Goal: Task Accomplishment & Management: Use online tool/utility

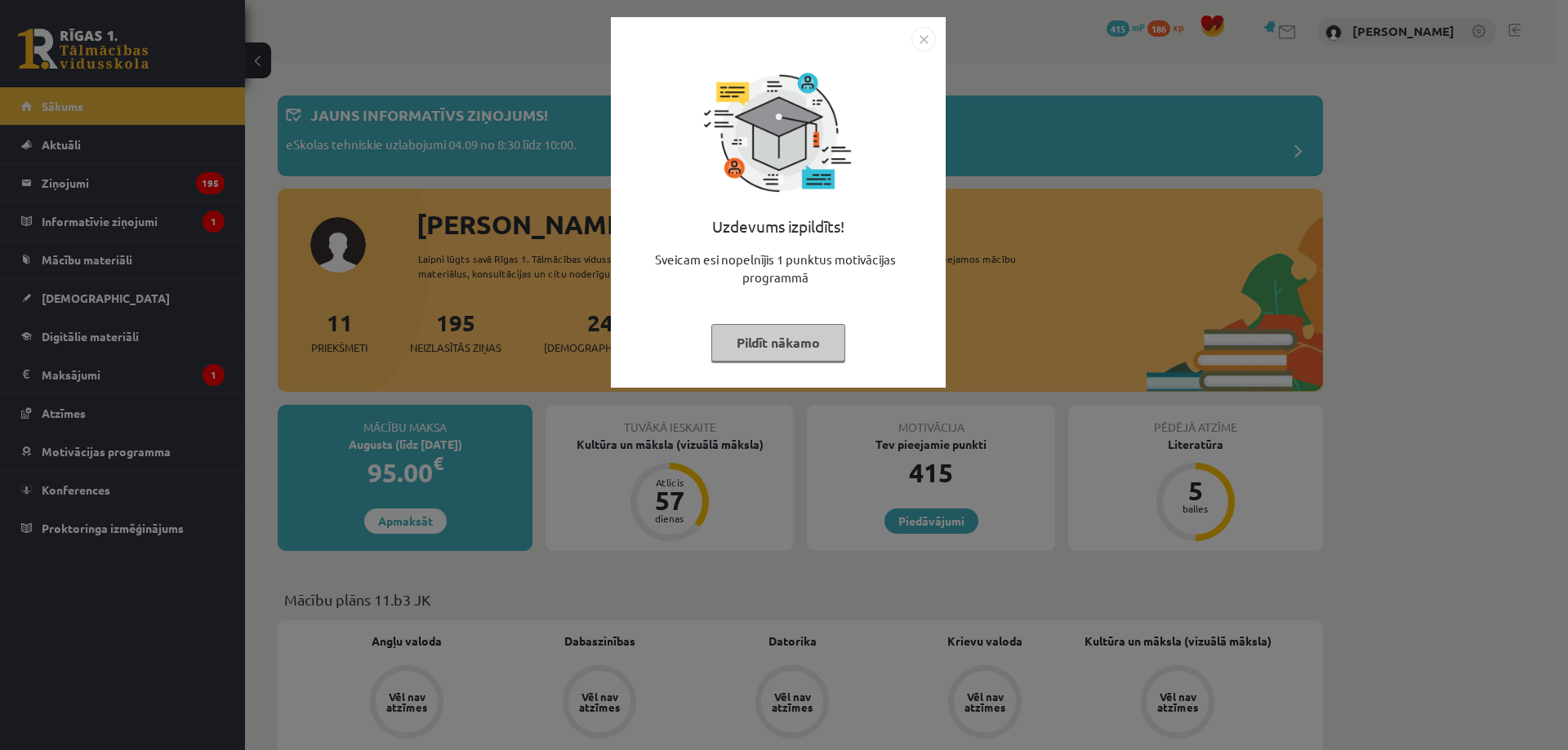
click at [923, 32] on img "Close" at bounding box center [923, 40] width 25 height 25
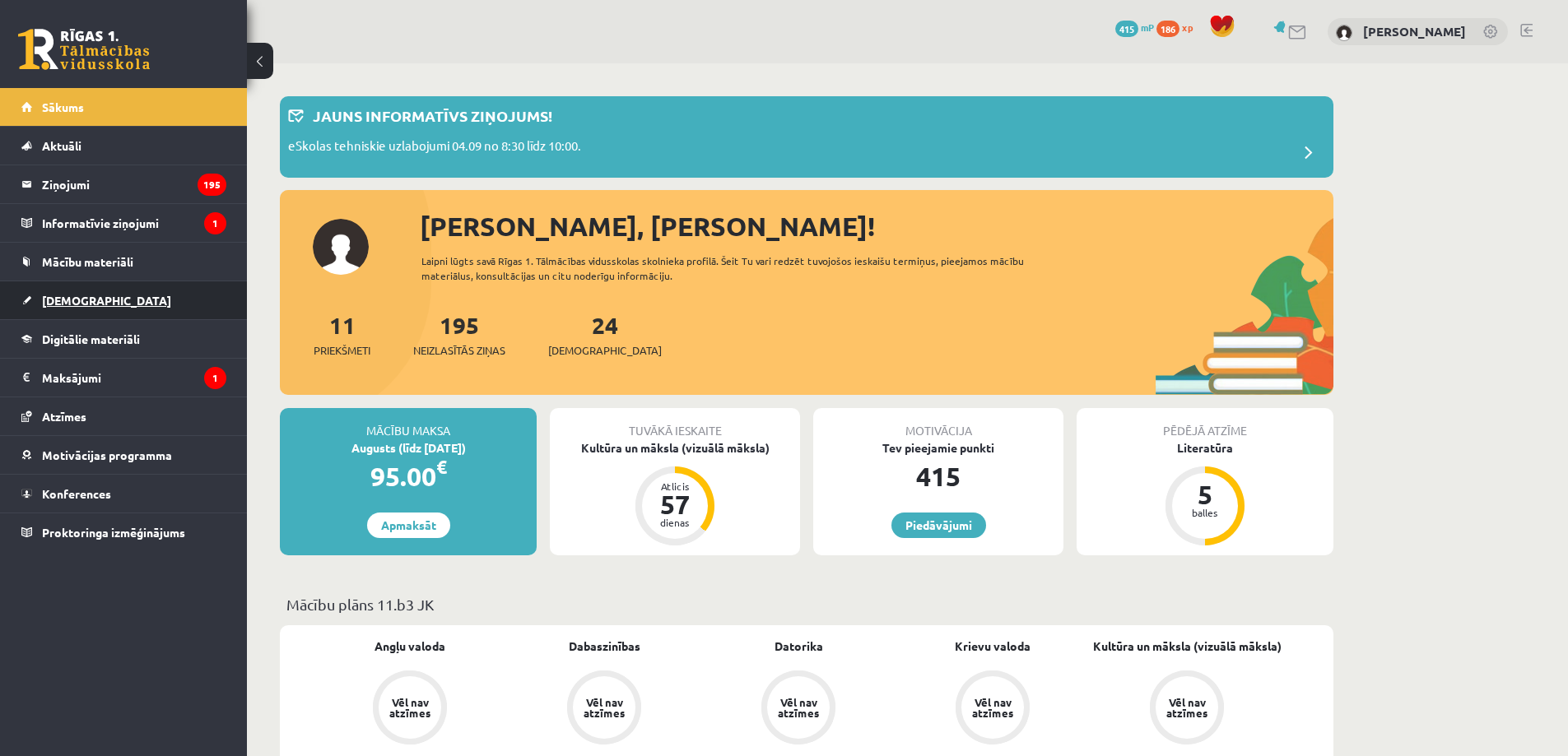
click at [133, 307] on link "[DEMOGRAPHIC_DATA]" at bounding box center [123, 300] width 205 height 38
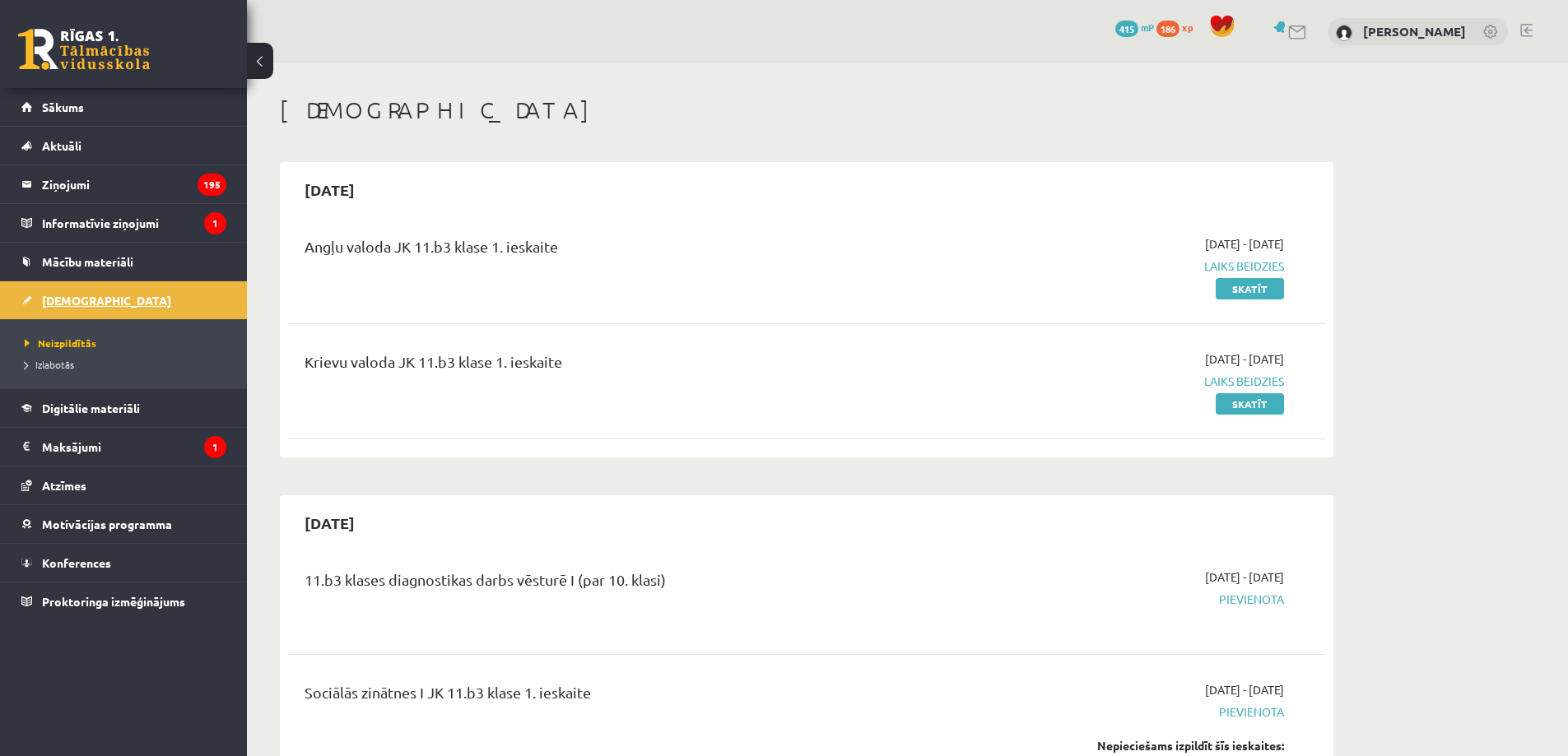
click at [135, 309] on link "[DEMOGRAPHIC_DATA]" at bounding box center [123, 300] width 205 height 38
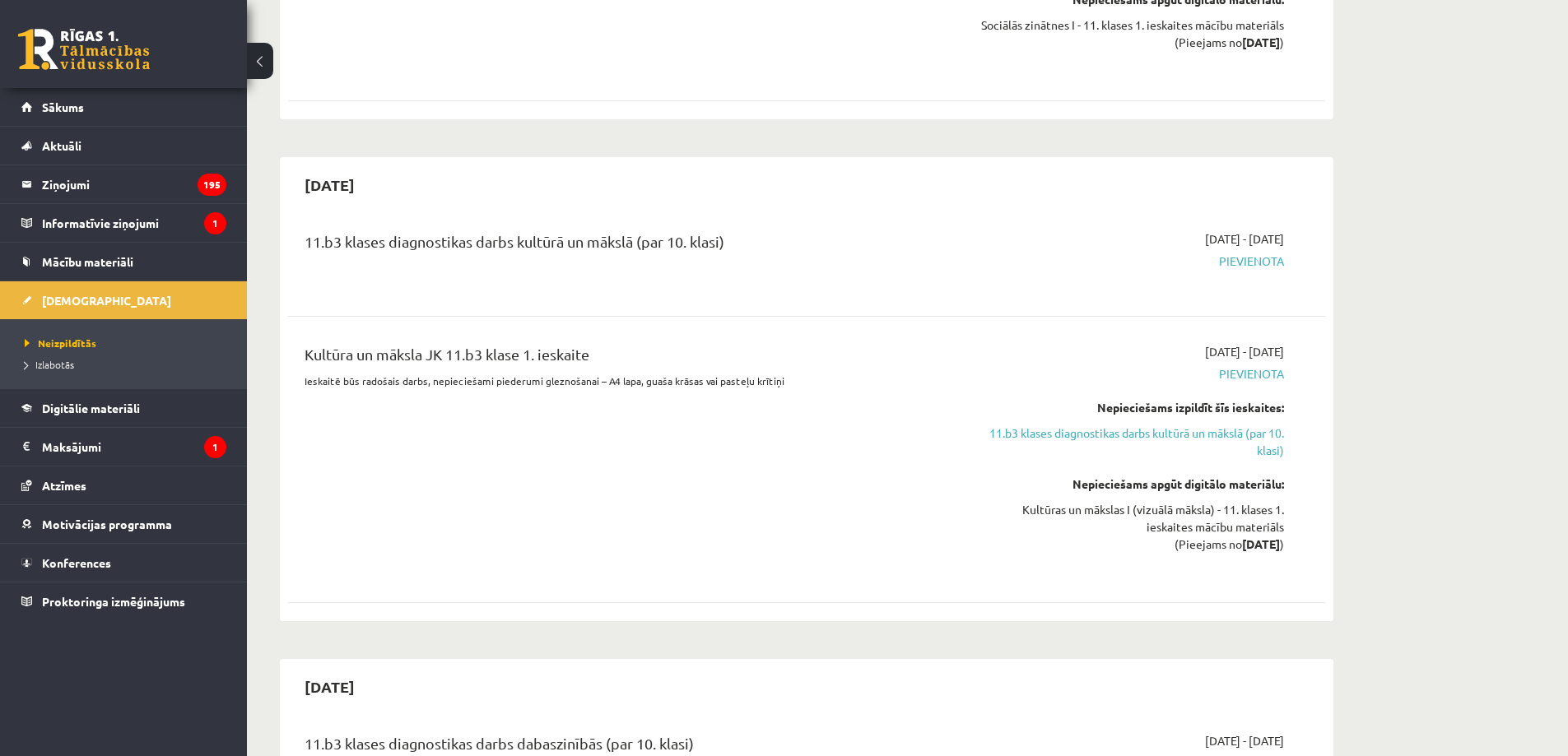
scroll to position [768, 0]
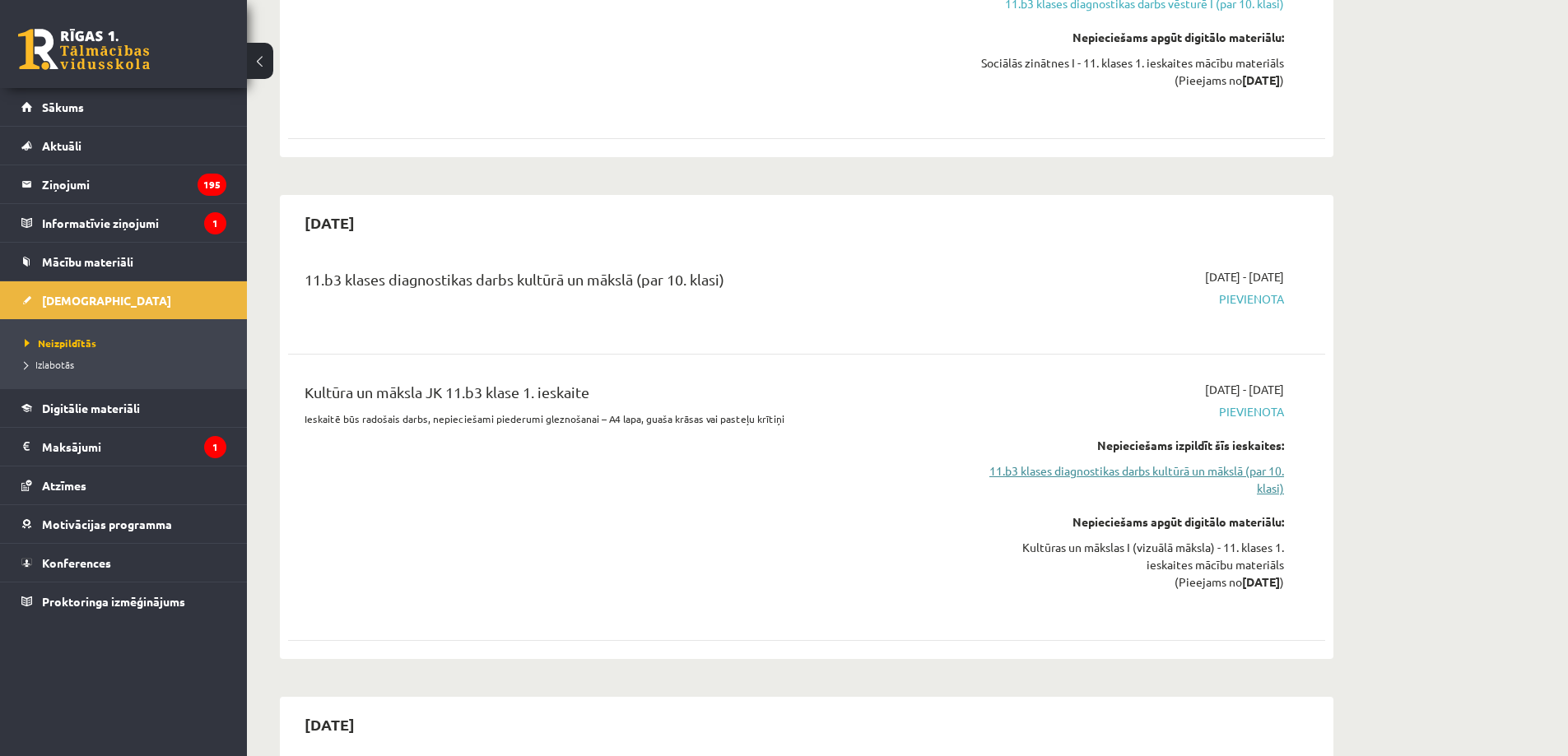
click at [1149, 479] on link "11.b3 klases diagnostikas darbs kultūrā un mākslā (par 10. klasi)" at bounding box center [1129, 479] width 310 height 35
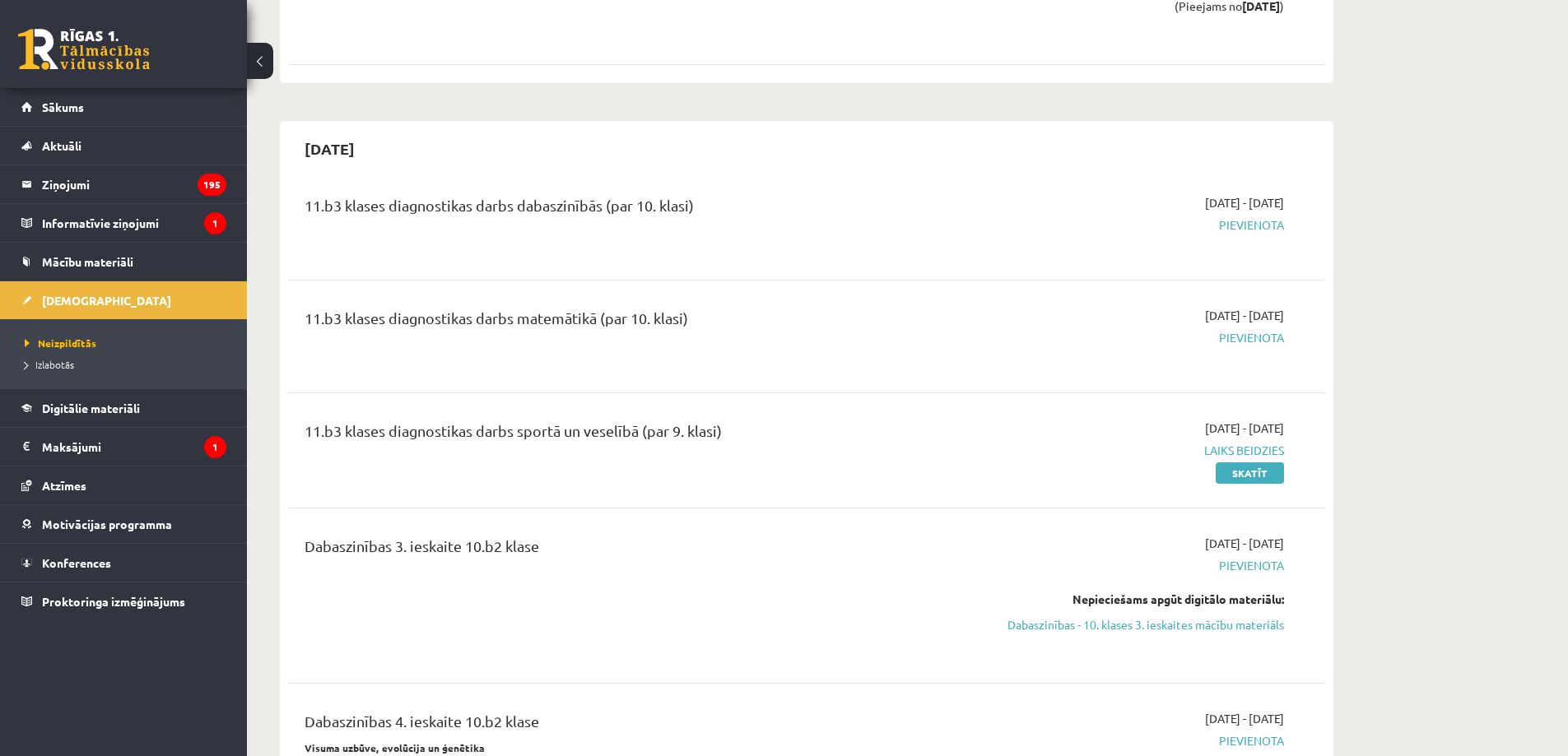
scroll to position [1404, 0]
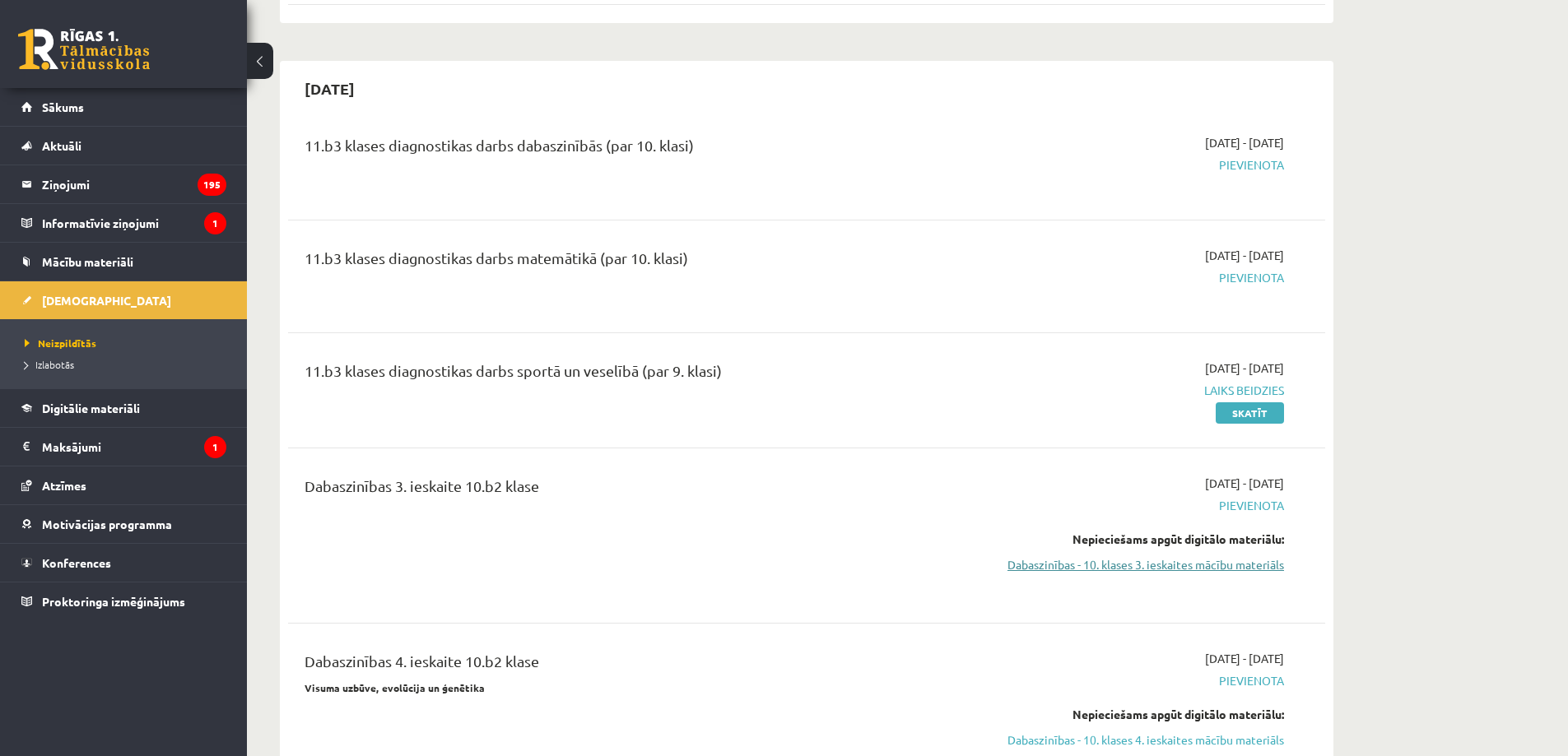
click at [1110, 559] on link "Dabaszinības - 10. klases 3. ieskaites mācību materiāls" at bounding box center [1129, 565] width 310 height 18
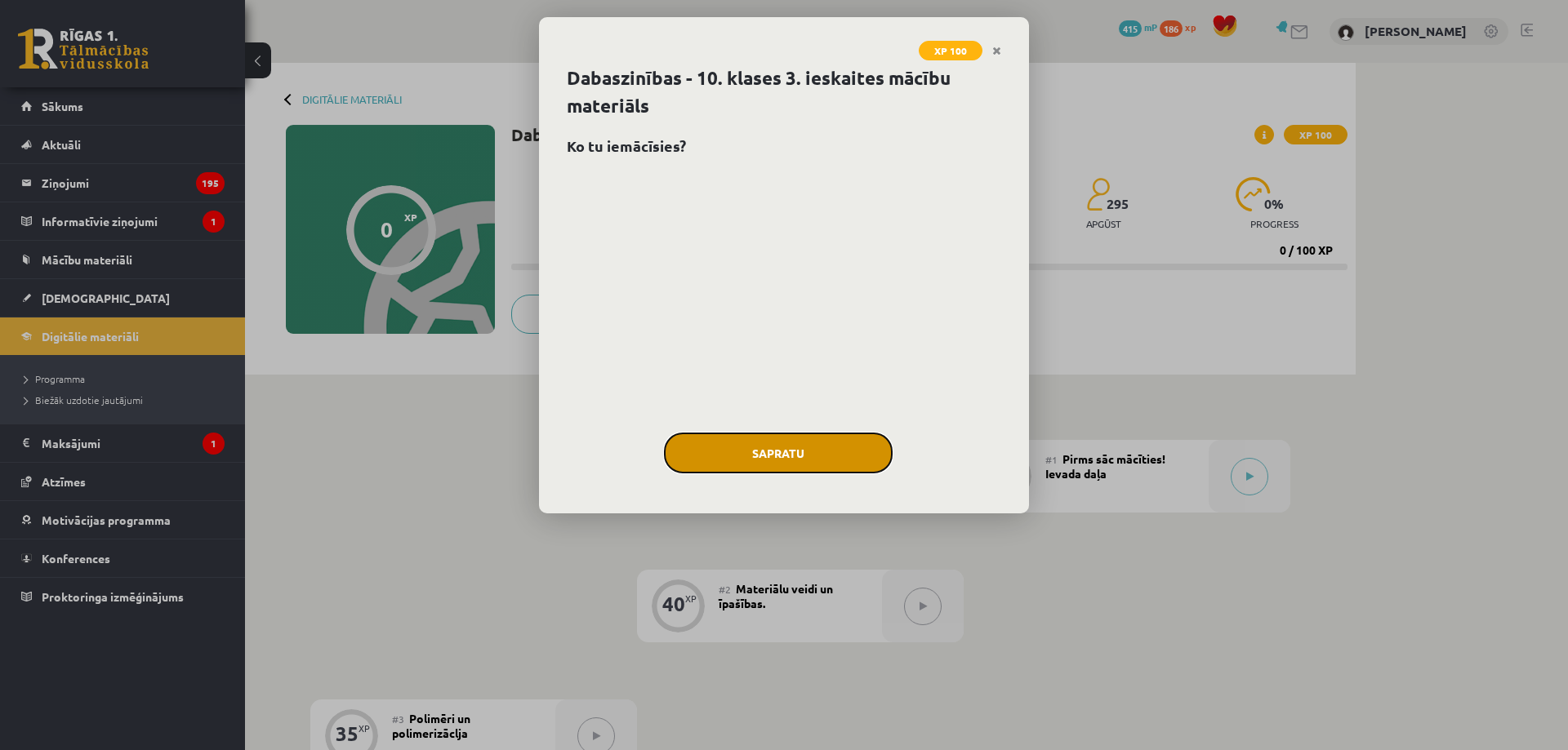
click at [827, 462] on button "Sapratu" at bounding box center [778, 453] width 229 height 40
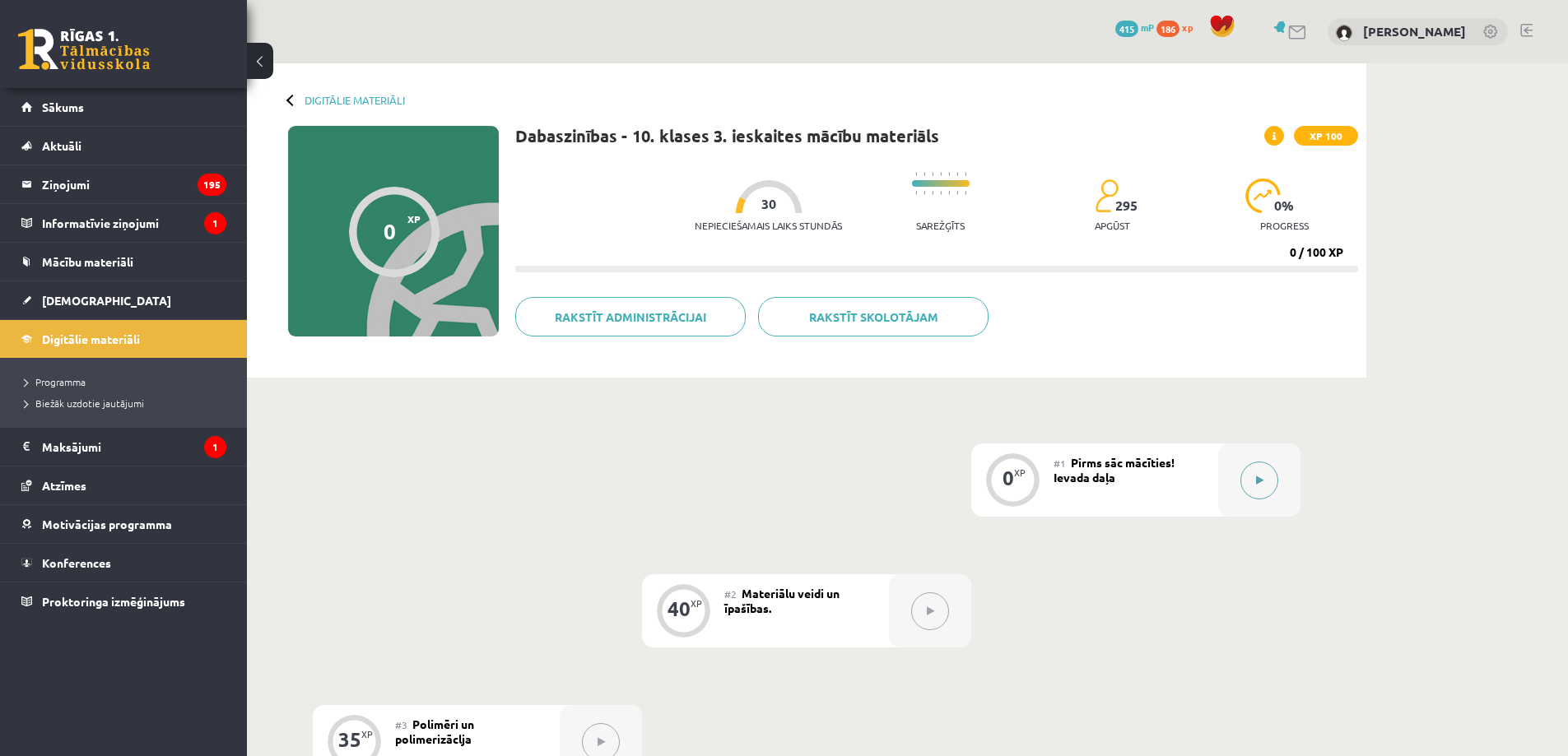
click at [1253, 477] on button at bounding box center [1260, 480] width 38 height 38
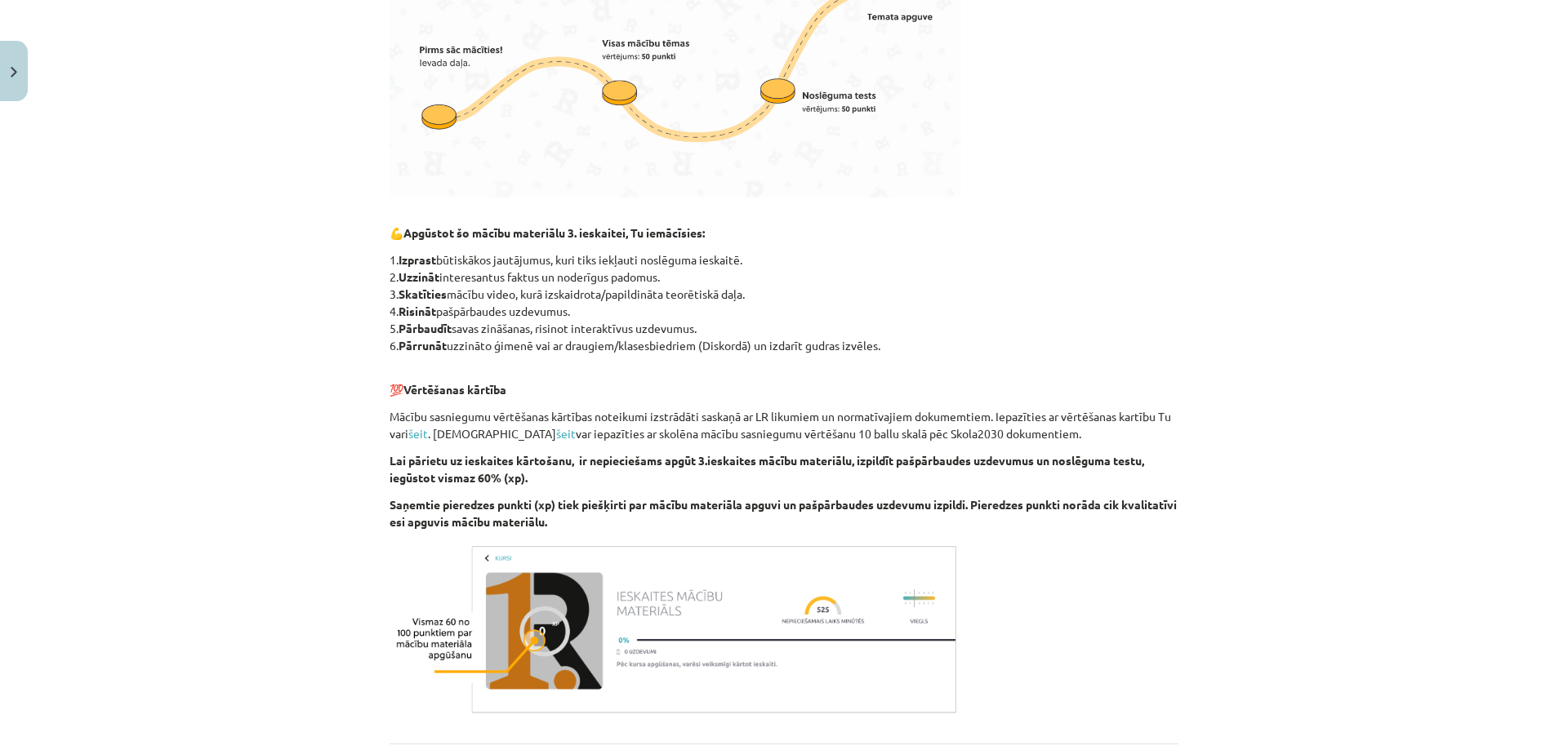
scroll to position [730, 0]
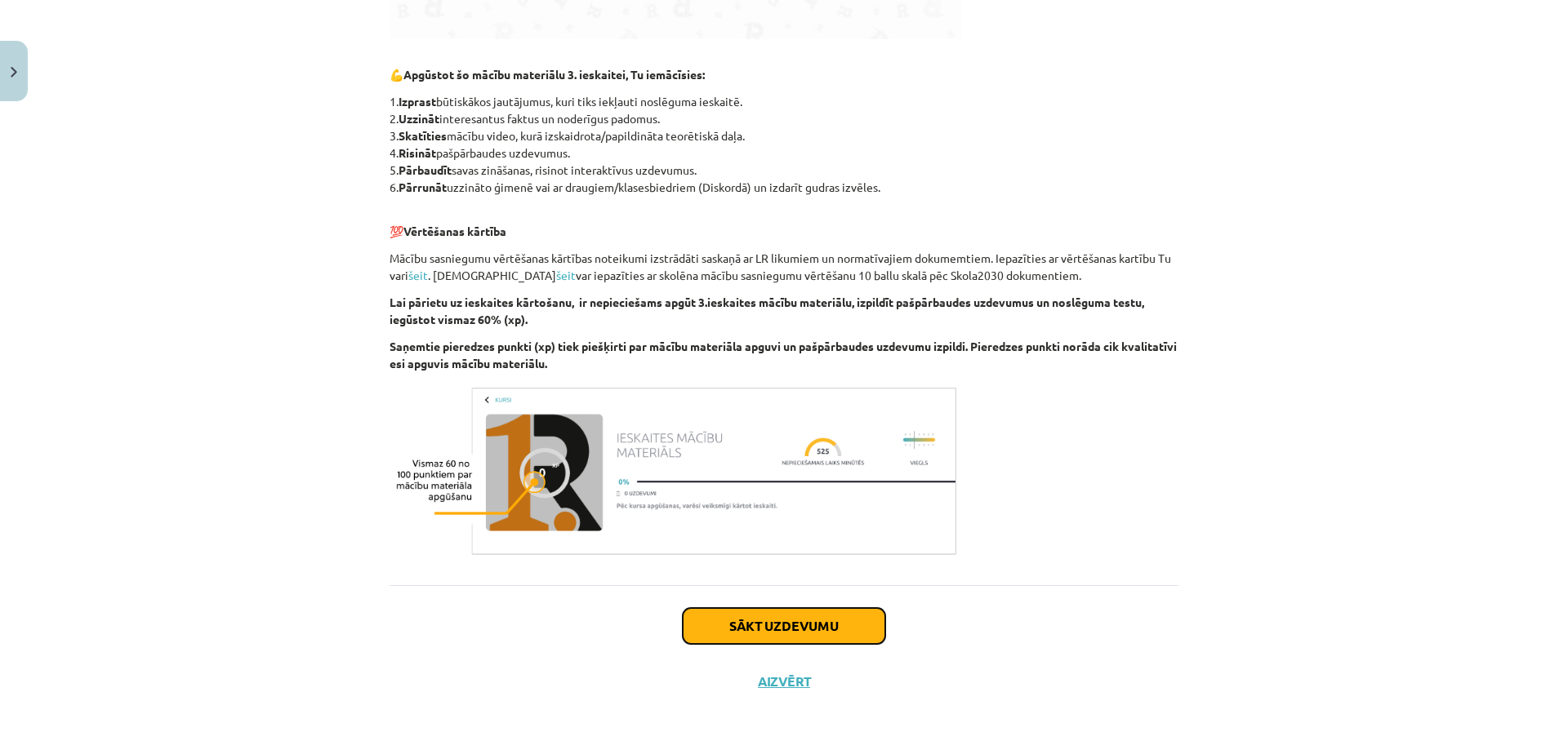
click at [739, 630] on button "Sākt uzdevumu" at bounding box center [784, 626] width 202 height 36
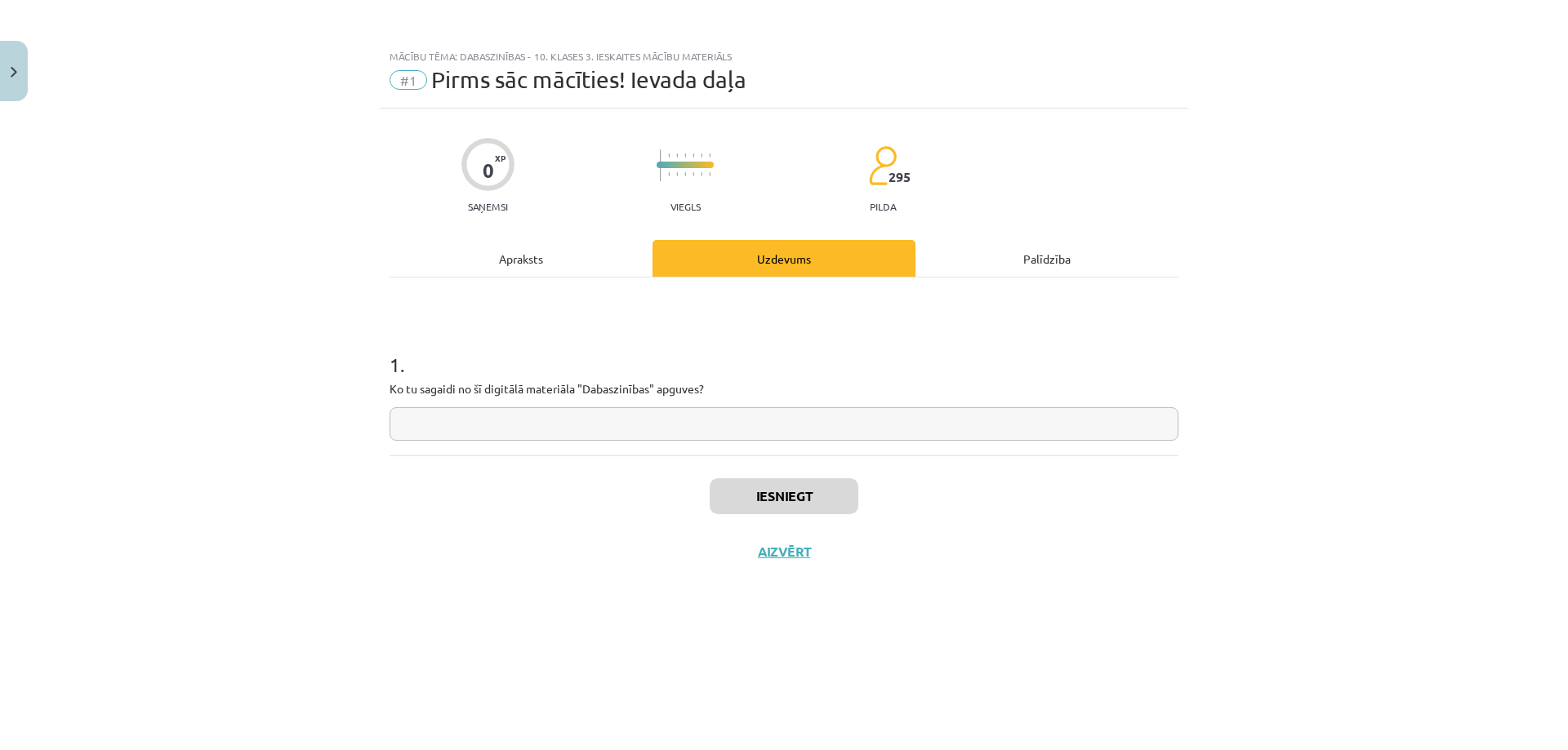
scroll to position [0, 0]
click at [485, 425] on input "text" at bounding box center [784, 424] width 789 height 33
paste input "**********"
drag, startPoint x: 492, startPoint y: 428, endPoint x: 430, endPoint y: 417, distance: 63.0
click at [397, 429] on input "**********" at bounding box center [784, 424] width 789 height 33
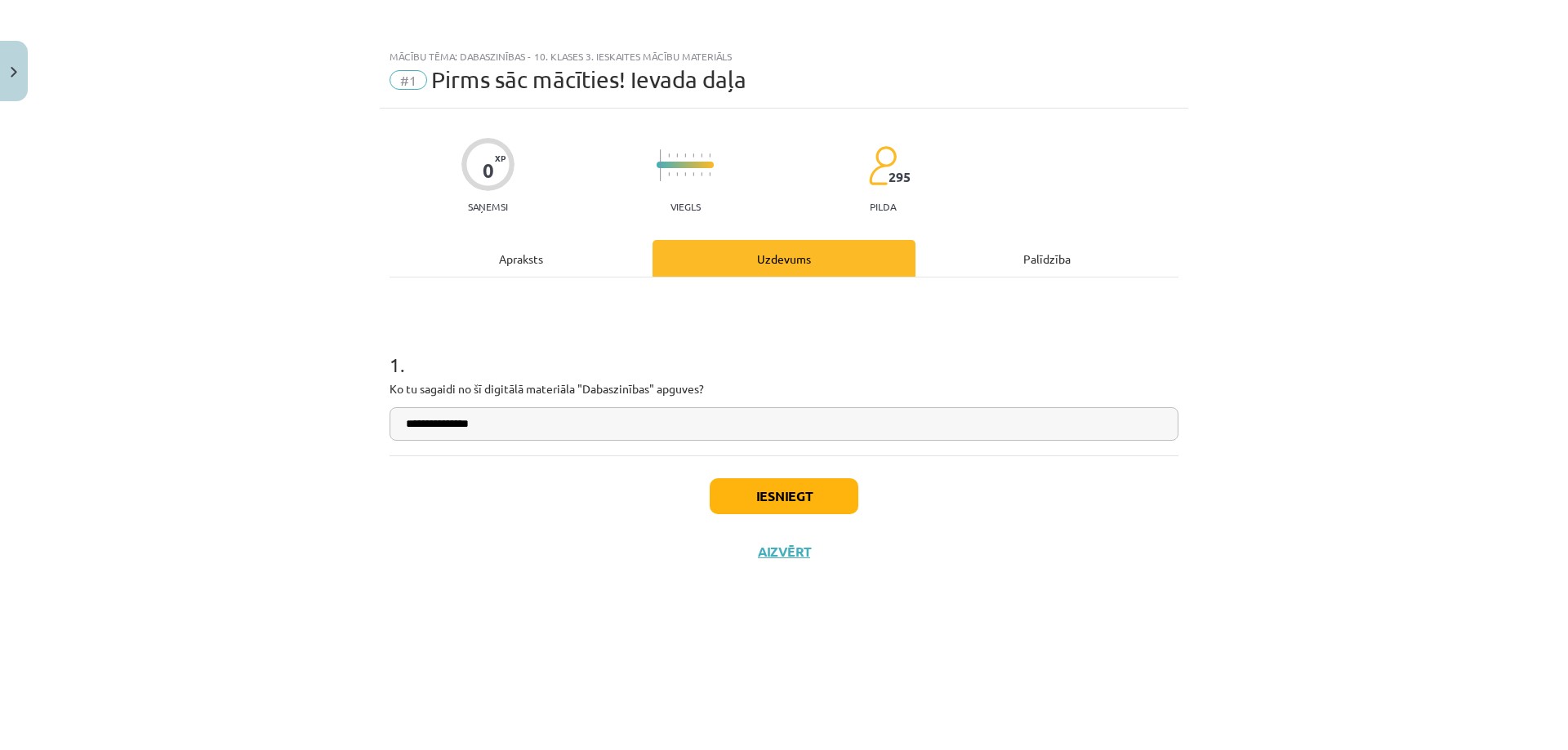
type input "**********"
drag, startPoint x: 428, startPoint y: 422, endPoint x: 918, endPoint y: 557, distance: 508.3
click at [919, 557] on div "Iesniegt Aizvērt" at bounding box center [784, 513] width 789 height 114
click at [807, 494] on button "Iesniegt" at bounding box center [784, 496] width 149 height 36
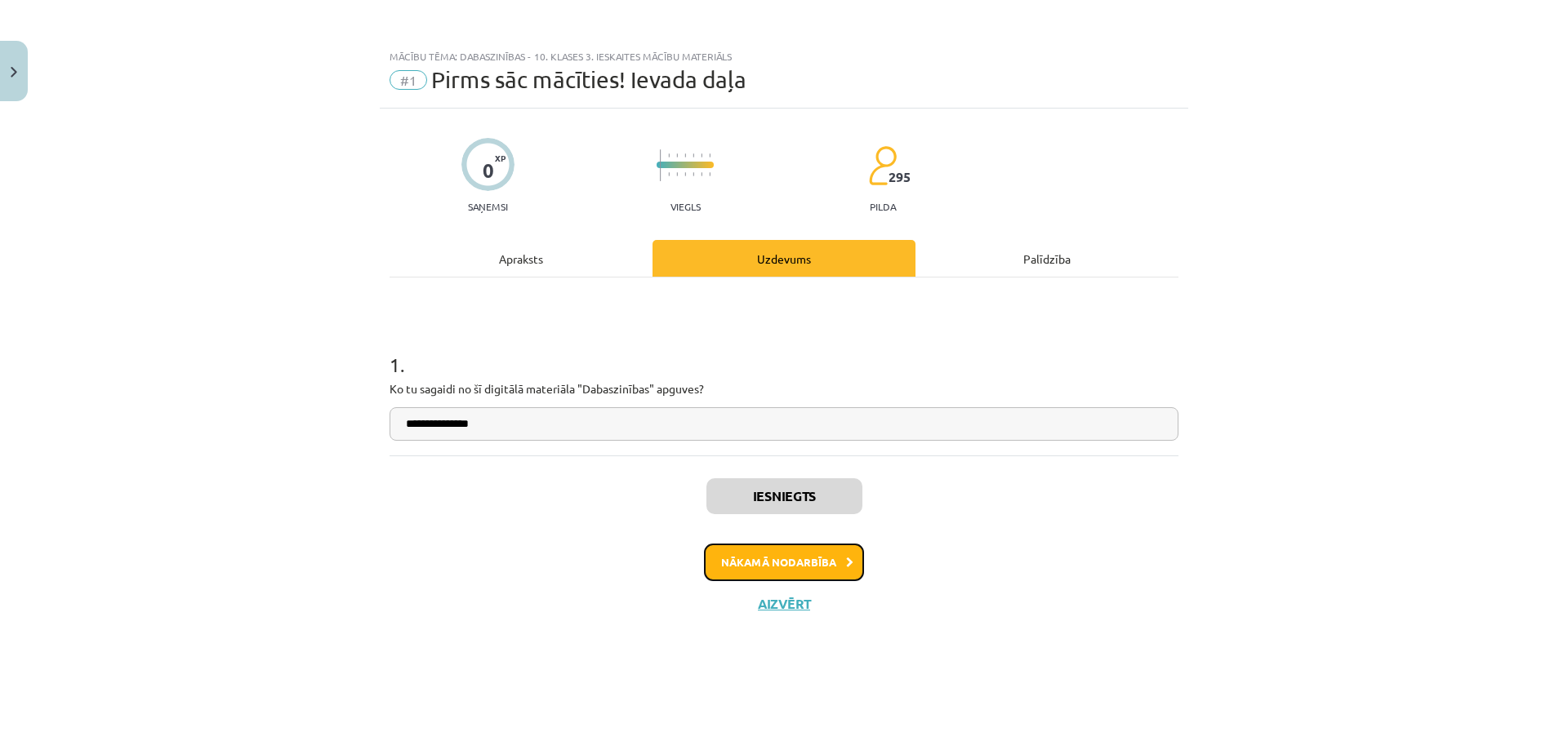
click at [831, 564] on button "Nākamā nodarbība" at bounding box center [784, 563] width 160 height 38
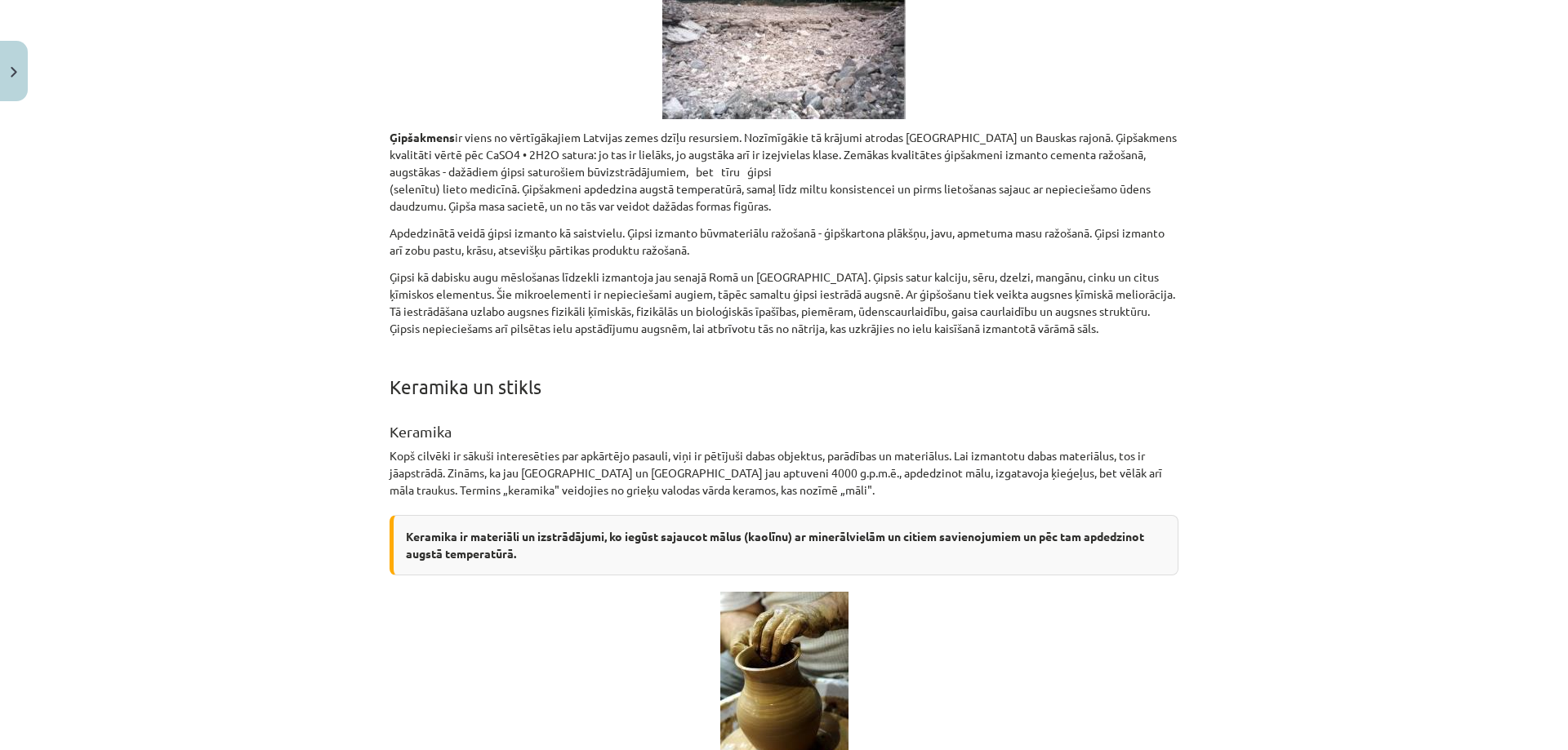
scroll to position [1483, 0]
